Goal: Task Accomplishment & Management: Manage account settings

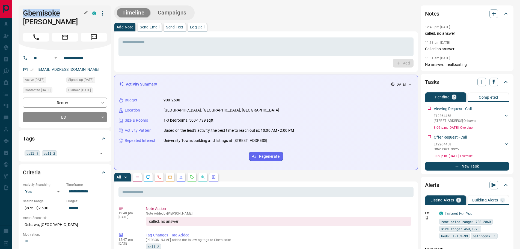
drag, startPoint x: 25, startPoint y: 13, endPoint x: 58, endPoint y: 12, distance: 33.0
click at [58, 12] on h1 "Gbemisoke [PERSON_NAME]" at bounding box center [53, 17] width 61 height 17
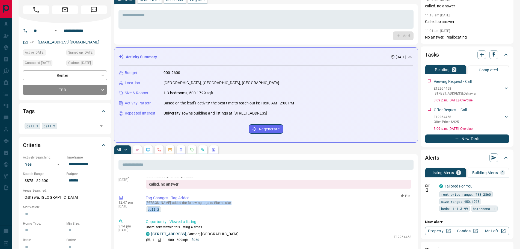
click at [293, 210] on div "Tag Changes - Tag Added [PERSON_NAME] added the following tags to Gbemisoke cal…" at bounding box center [280, 203] width 268 height 17
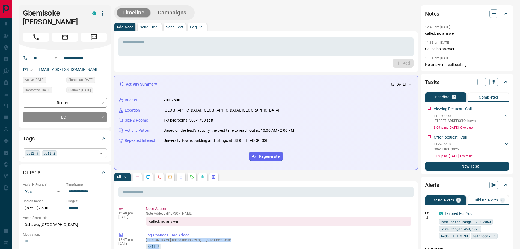
click at [71, 150] on input "text" at bounding box center [78, 153] width 38 height 6
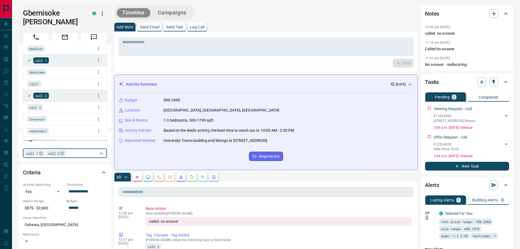
click at [108, 151] on div "Tags call 1 call 2 ​" at bounding box center [65, 145] width 93 height 31
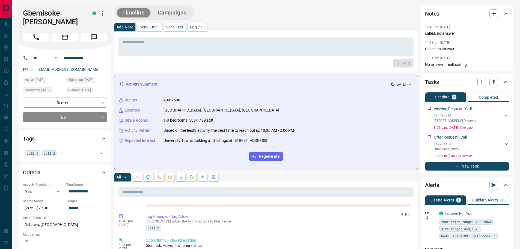
scroll to position [82, 0]
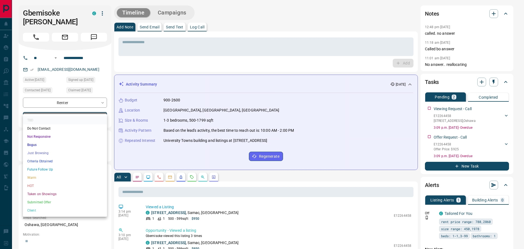
click at [111, 178] on div at bounding box center [262, 124] width 524 height 249
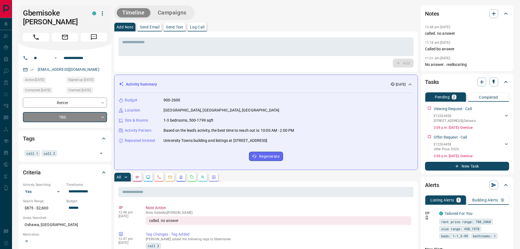
scroll to position [0, 0]
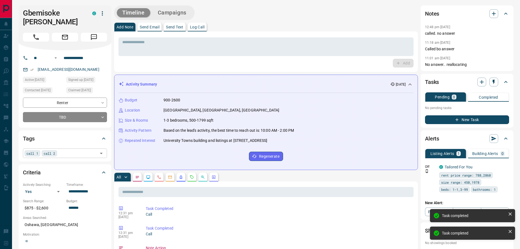
click at [71, 150] on input "text" at bounding box center [78, 153] width 38 height 6
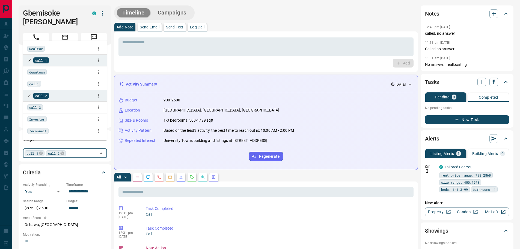
click at [61, 151] on icon at bounding box center [63, 153] width 4 height 4
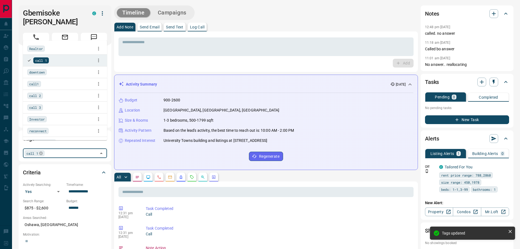
click at [39, 150] on div "call 1" at bounding box center [35, 153] width 20 height 6
click at [39, 151] on icon at bounding box center [41, 153] width 4 height 4
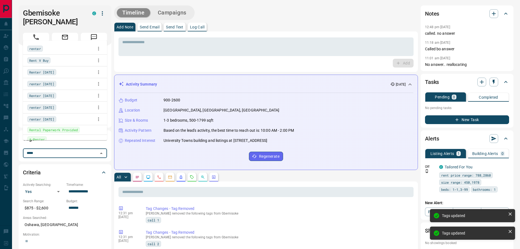
type input "******"
click at [41, 137] on span "B-Renter" at bounding box center [37, 136] width 16 height 5
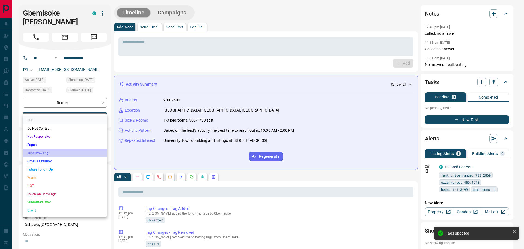
click at [42, 154] on li "Just Browsing" at bounding box center [65, 153] width 84 height 8
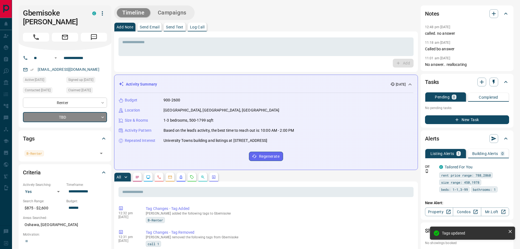
type input "*"
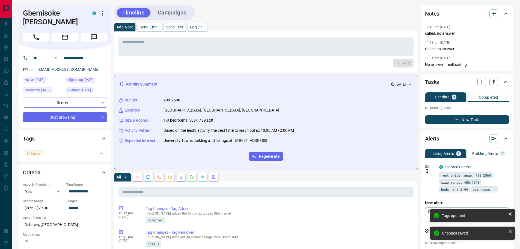
click at [111, 90] on div "**********" at bounding box center [65, 88] width 93 height 77
